Goal: Task Accomplishment & Management: Manage account settings

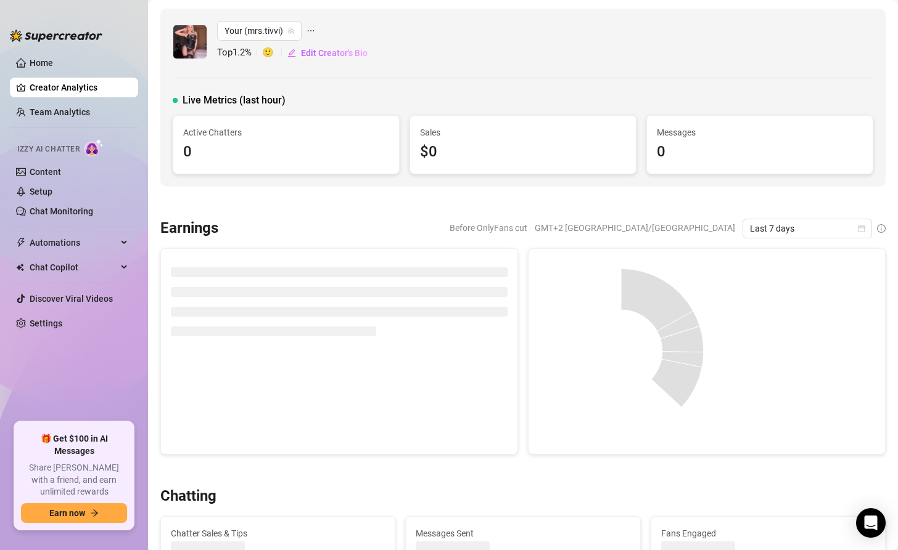
click at [0, 54] on html "Home Creator Analytics Team Analytics Izzy AI Chatter Content Setup Chat Monito…" at bounding box center [449, 275] width 898 height 550
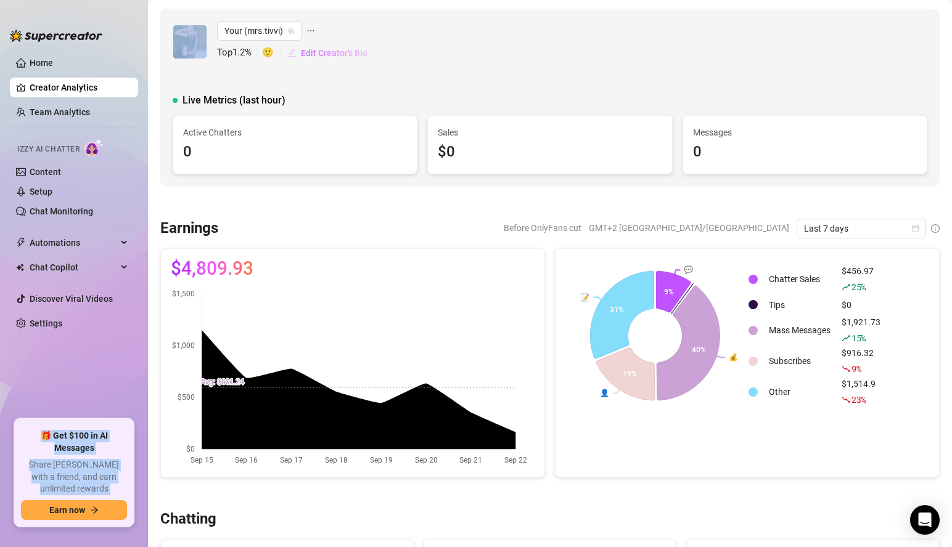
click at [306, 49] on span "Edit Creator's Bio" at bounding box center [334, 53] width 67 height 10
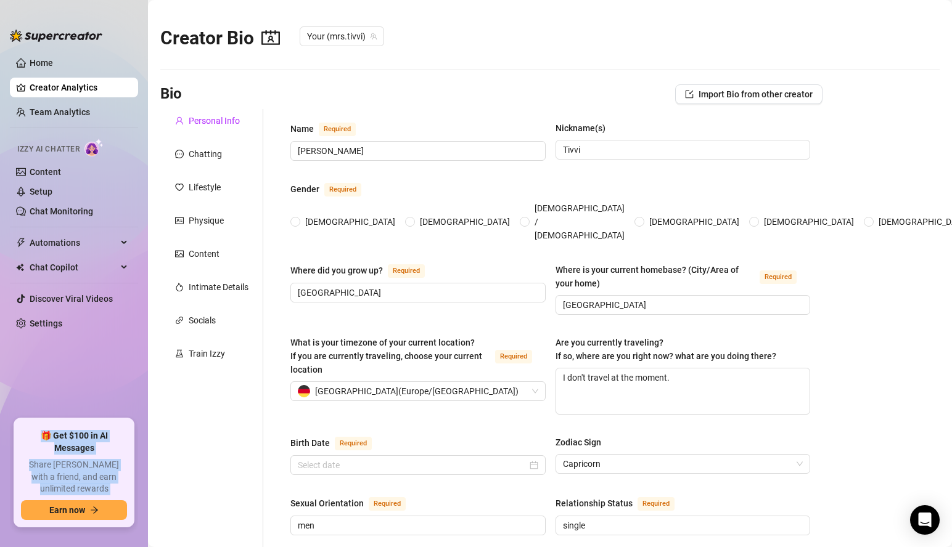
radio input "true"
type input "January 18th, 2000"
click at [53, 62] on link "Home" at bounding box center [41, 63] width 23 height 10
